Goal: Task Accomplishment & Management: Use online tool/utility

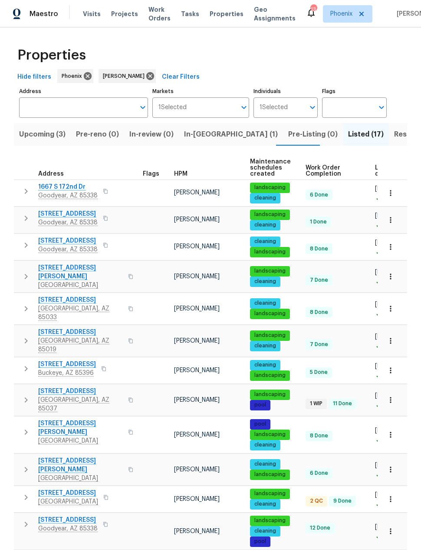
click at [394, 128] on span "Resale (4)" at bounding box center [411, 134] width 35 height 12
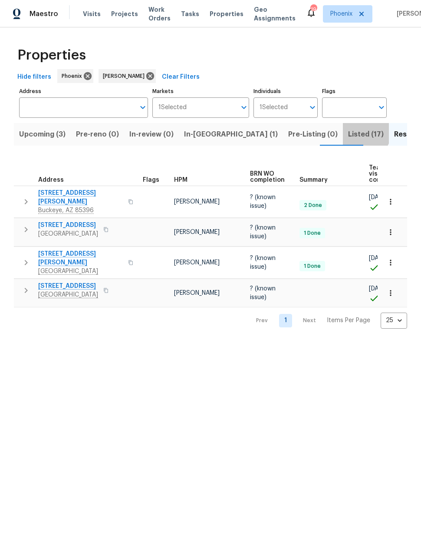
click at [348, 132] on span "Listed (17)" at bounding box center [366, 134] width 36 height 12
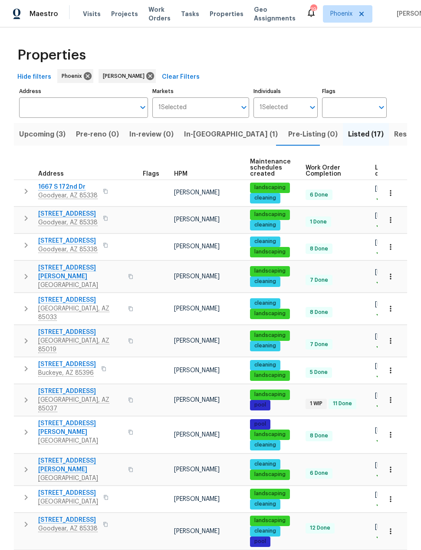
click at [196, 132] on span "In-[GEOGRAPHIC_DATA] (1)" at bounding box center [231, 134] width 94 height 12
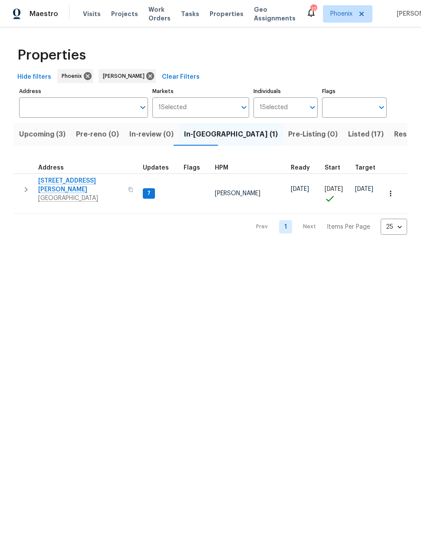
click at [348, 133] on span "Listed (17)" at bounding box center [366, 134] width 36 height 12
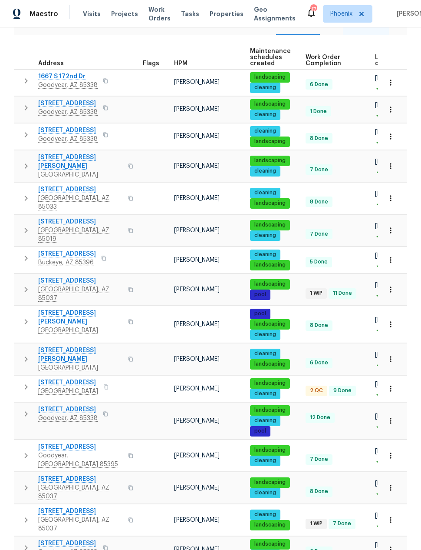
scroll to position [109, 0]
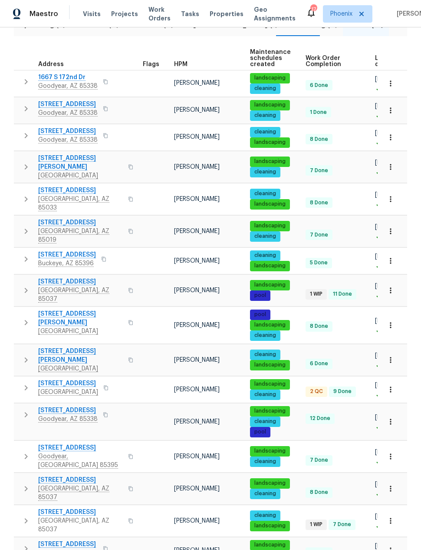
click at [25, 483] on icon "button" at bounding box center [26, 488] width 10 height 10
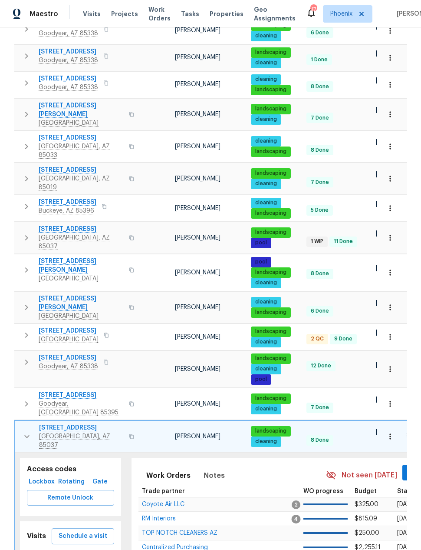
scroll to position [165, 0]
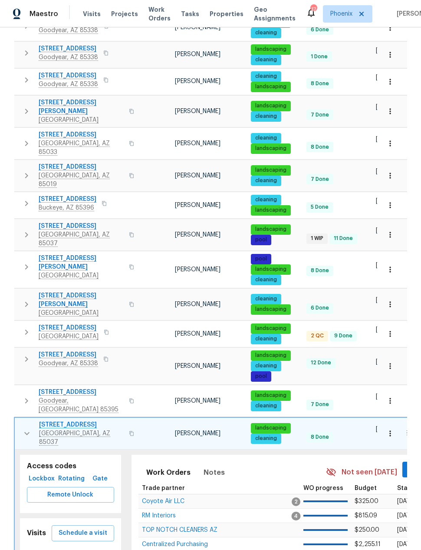
click at [73, 527] on span "Schedule a visit" at bounding box center [83, 532] width 49 height 11
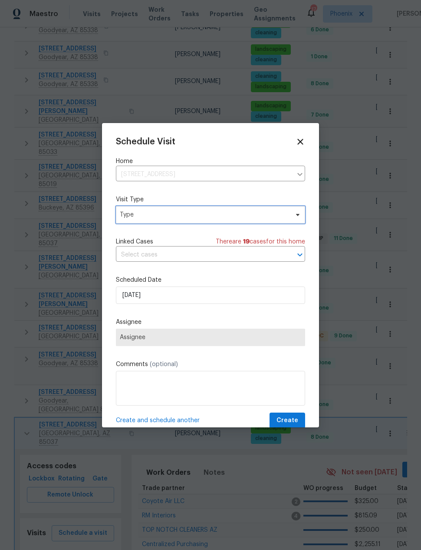
click at [133, 211] on span "Type" at bounding box center [204, 214] width 169 height 9
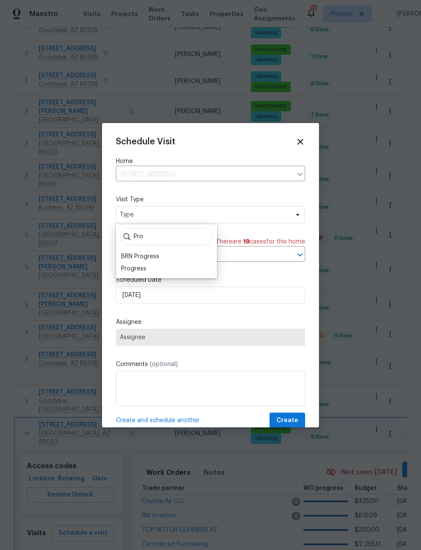
type input "Pro"
click at [134, 267] on div "Progress" at bounding box center [133, 268] width 25 height 9
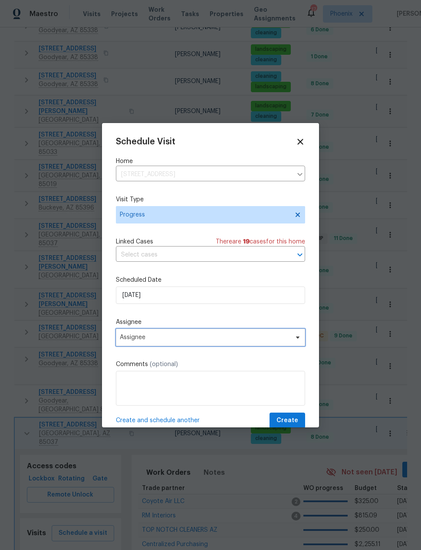
click at [128, 338] on span "Assignee" at bounding box center [205, 337] width 170 height 7
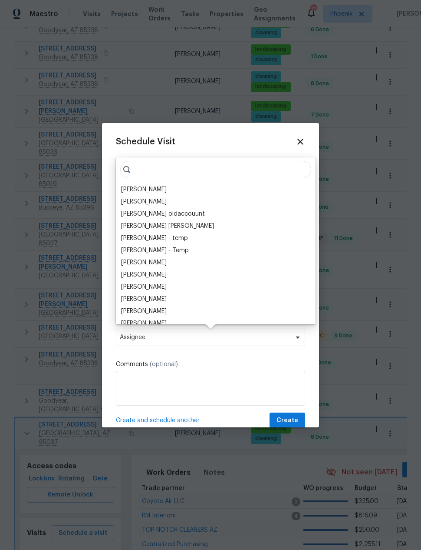
click at [132, 185] on div "[PERSON_NAME]" at bounding box center [144, 189] width 46 height 9
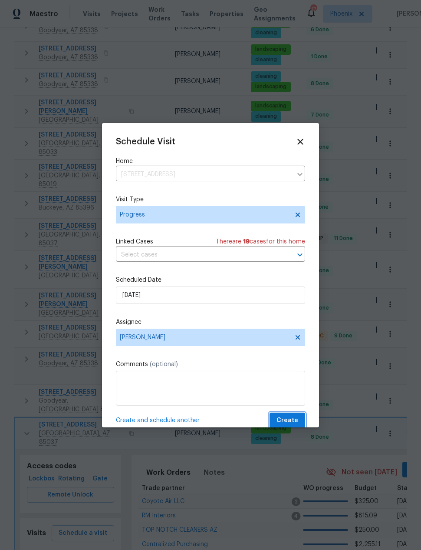
click at [293, 419] on span "Create" at bounding box center [288, 420] width 22 height 11
